Goal: Information Seeking & Learning: Find specific fact

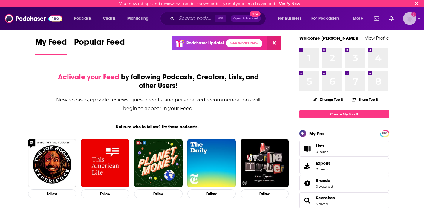
click at [411, 21] on img "Logged in as atenbroek" at bounding box center [409, 18] width 13 height 13
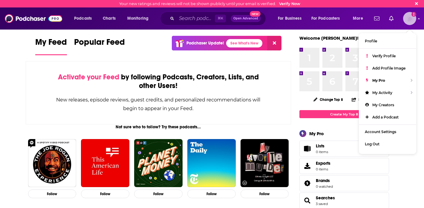
click at [411, 21] on img "Logged in as atenbroek" at bounding box center [409, 18] width 13 height 13
click at [384, 58] on div "Verify Profile" at bounding box center [387, 56] width 57 height 12
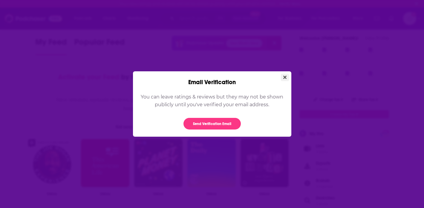
click at [282, 77] on button "Close" at bounding box center [285, 77] width 8 height 7
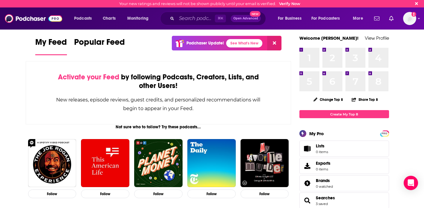
click at [175, 20] on div "⌘ K Open Advanced New" at bounding box center [213, 19] width 106 height 14
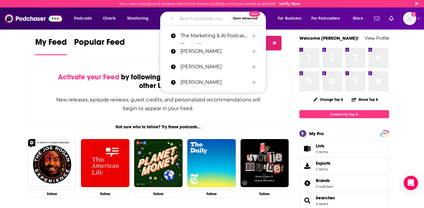
click at [188, 19] on input "Search podcasts, credits, & more..." at bounding box center [204, 19] width 54 height 10
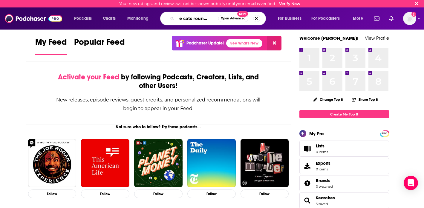
scroll to position [0, 7]
type input "the cats roundtable"
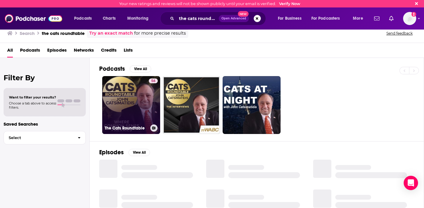
click at [122, 101] on link "56 The Cats Roundtable" at bounding box center [131, 105] width 58 height 58
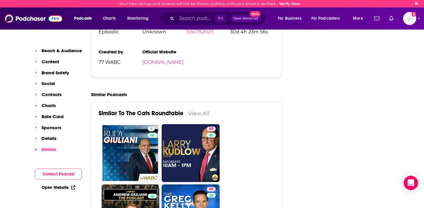
scroll to position [981, 0]
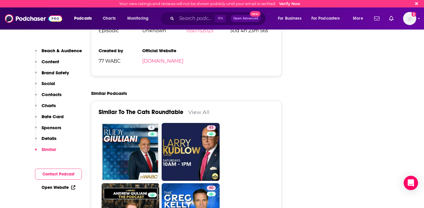
click at [50, 62] on p "Content" at bounding box center [51, 62] width 18 height 6
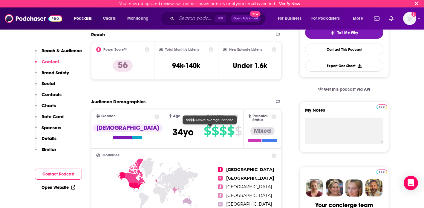
scroll to position [110, 0]
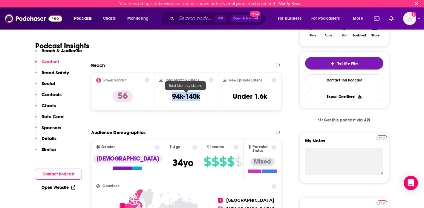
drag, startPoint x: 201, startPoint y: 97, endPoint x: 173, endPoint y: 96, distance: 27.8
click at [173, 96] on div "Total Monthly Listens 94k-140k" at bounding box center [186, 91] width 54 height 27
copy h3 "94k-140k"
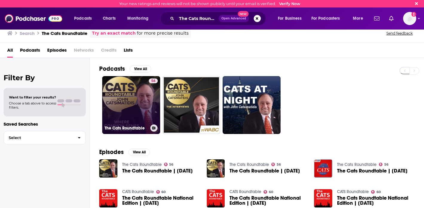
click at [134, 105] on link "56 The Cats Roundtable" at bounding box center [131, 105] width 58 height 58
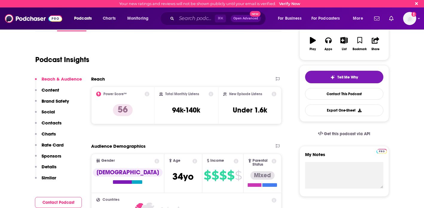
click at [47, 87] on p "Content" at bounding box center [51, 90] width 18 height 6
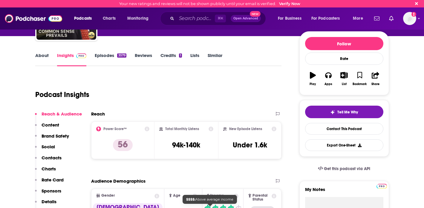
scroll to position [42, 0]
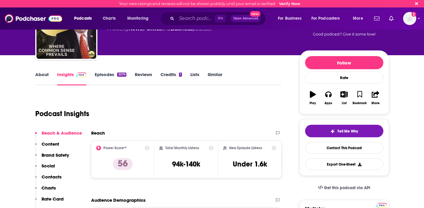
click at [118, 76] on div "3579" at bounding box center [121, 75] width 9 height 4
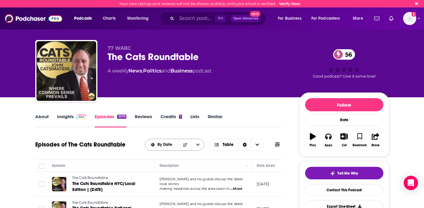
scroll to position [65, 0]
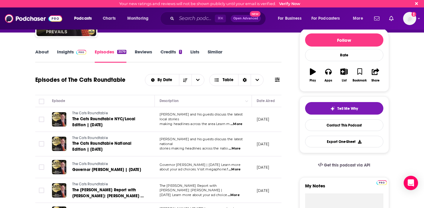
click at [239, 123] on span "...More" at bounding box center [236, 124] width 12 height 5
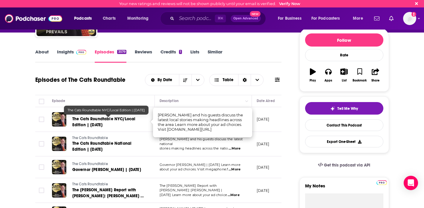
click at [109, 126] on link "The Cats Roundtable NYC/Local Edition | 08-10-25" at bounding box center [108, 122] width 72 height 12
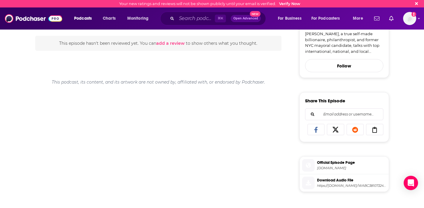
scroll to position [184, 0]
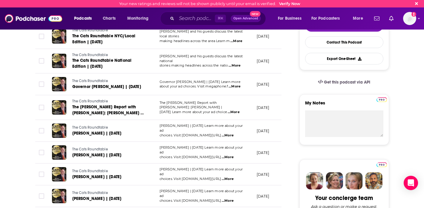
scroll to position [157, 0]
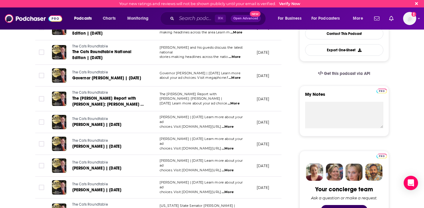
click at [219, 76] on p "about your ad choices. Visit megaphone.f ...More" at bounding box center [203, 78] width 87 height 5
click at [117, 78] on span "Governor David Paterson | 08-10-25" at bounding box center [106, 78] width 69 height 5
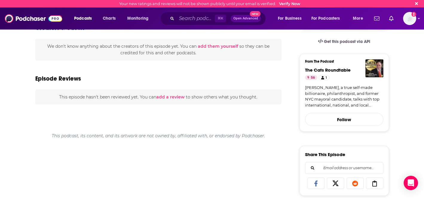
scroll to position [126, 0]
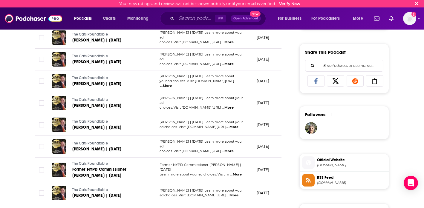
scroll to position [392, 0]
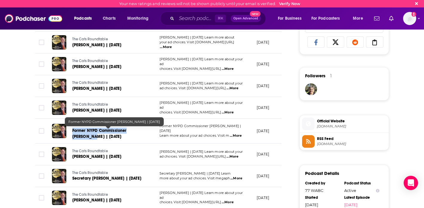
drag, startPoint x: 70, startPoint y: 130, endPoint x: 83, endPoint y: 137, distance: 14.0
click at [83, 137] on div "The Cats Roundtable Former NYPD Commissioner Ray Kelly | 08-10-25" at bounding box center [98, 131] width 92 height 17
copy span "Former NYPD Commissioner Ray Kelly"
